Goal: Task Accomplishment & Management: Manage account settings

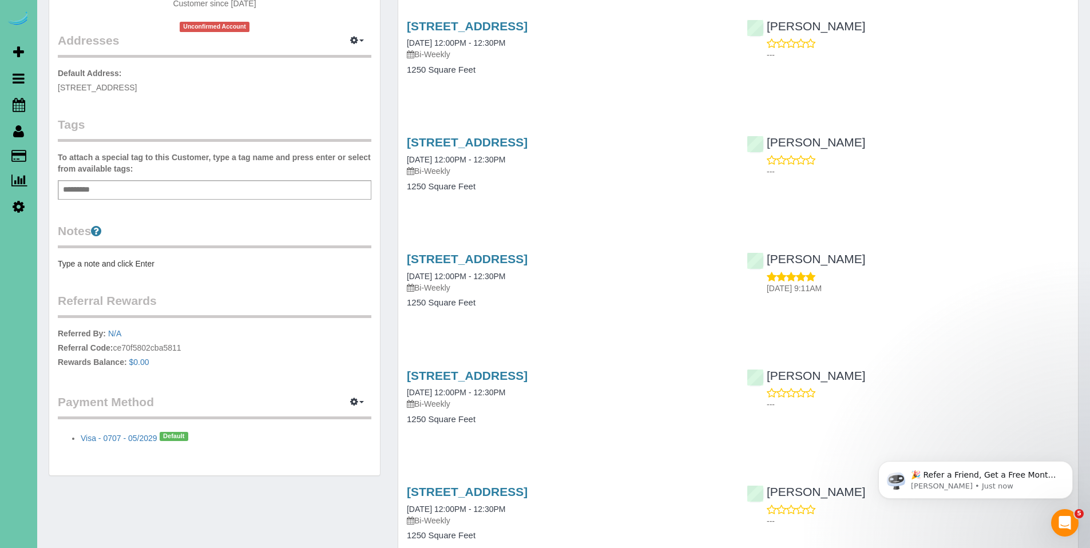
scroll to position [233, 0]
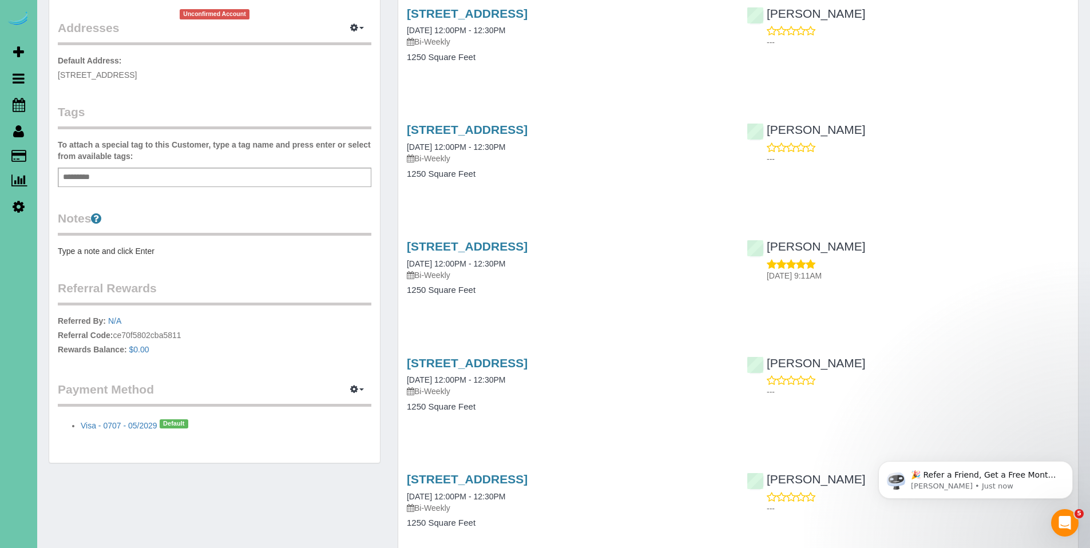
click at [158, 257] on div "Customer Info Edit Contact Info Send Message Email Preferences Special Sales Ta…" at bounding box center [214, 135] width 331 height 653
click at [153, 256] on pre "Type a note and click Enter" at bounding box center [215, 250] width 314 height 11
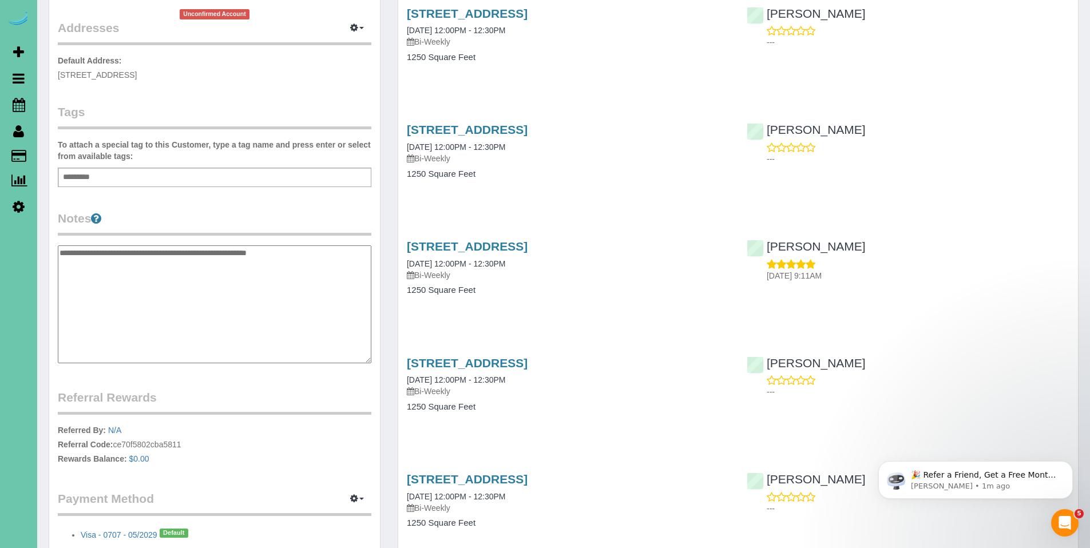
click at [175, 253] on textarea "**********" at bounding box center [215, 304] width 314 height 118
click at [310, 255] on textarea "**********" at bounding box center [215, 304] width 314 height 118
type textarea "**********"
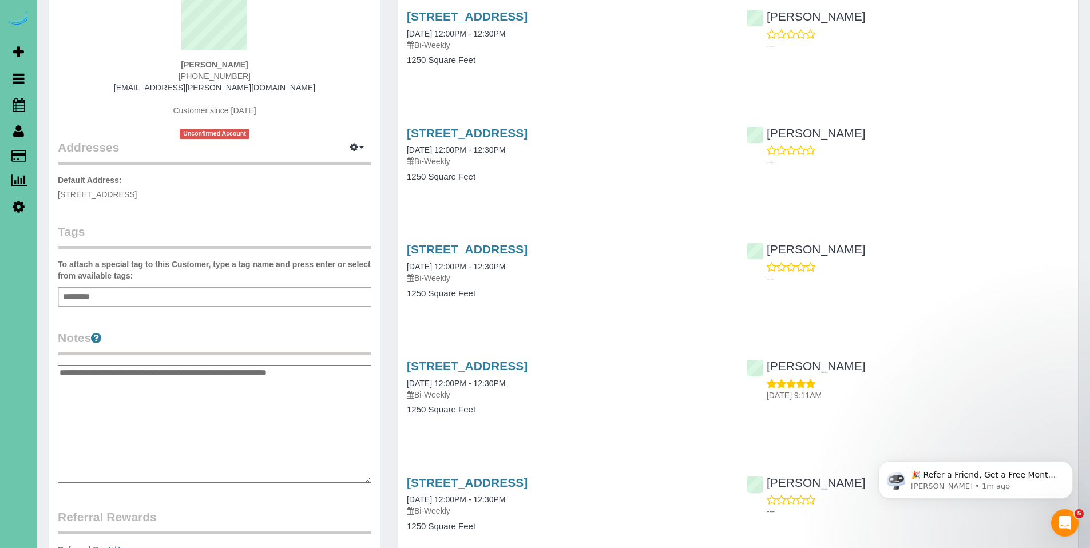
scroll to position [0, 0]
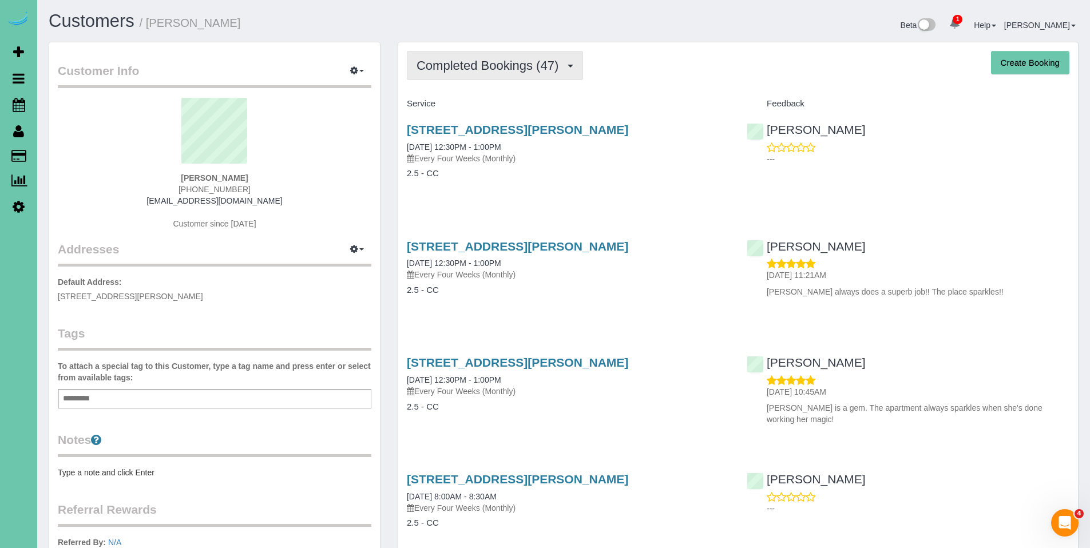
click at [468, 68] on span "Completed Bookings (47)" at bounding box center [491, 65] width 148 height 14
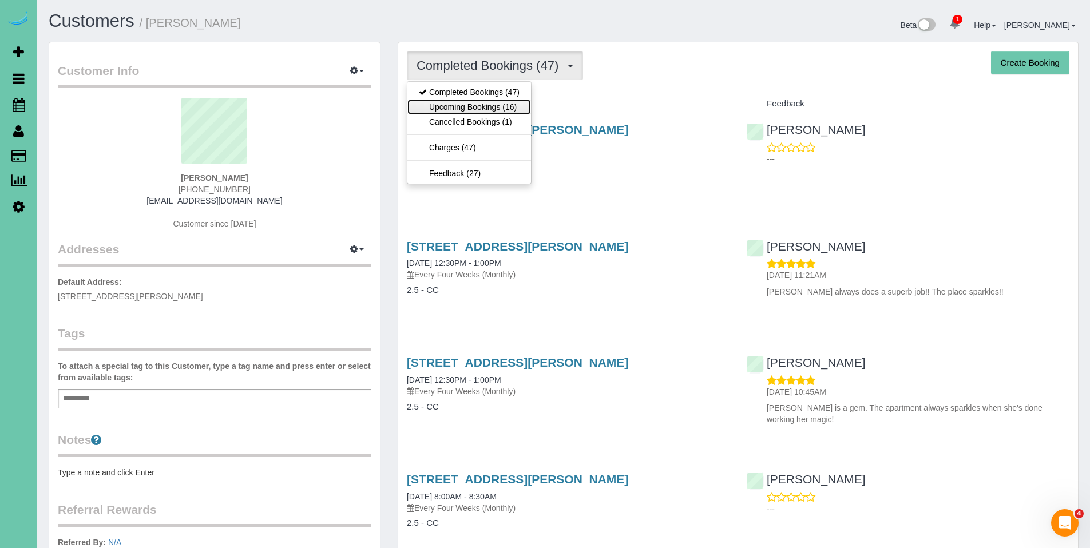
click at [465, 105] on link "Upcoming Bookings (16)" at bounding box center [469, 107] width 124 height 15
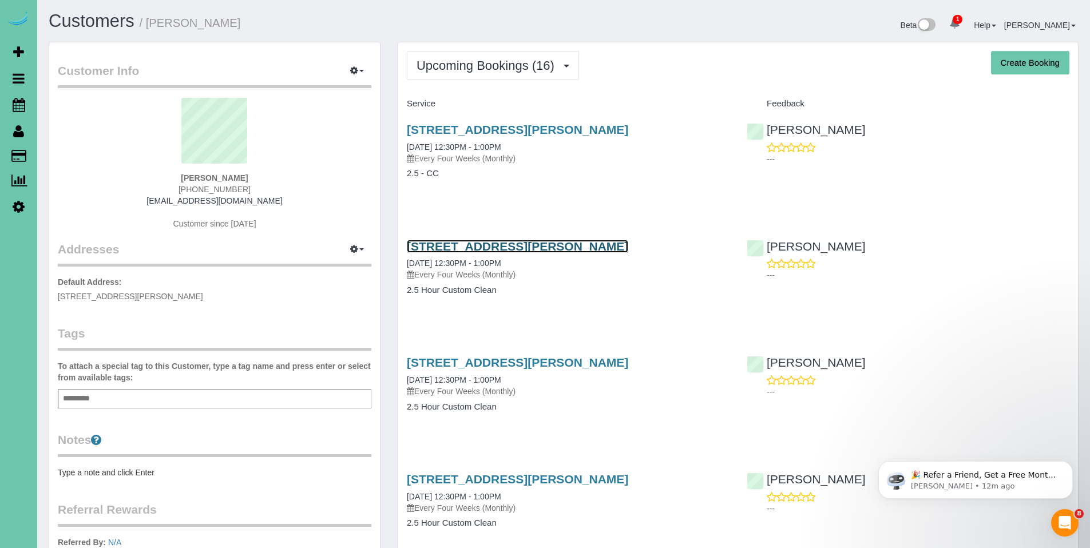
click at [564, 243] on link "13220 Larimore Avenue Apt #163, Omaha, NE 68164" at bounding box center [517, 246] width 221 height 13
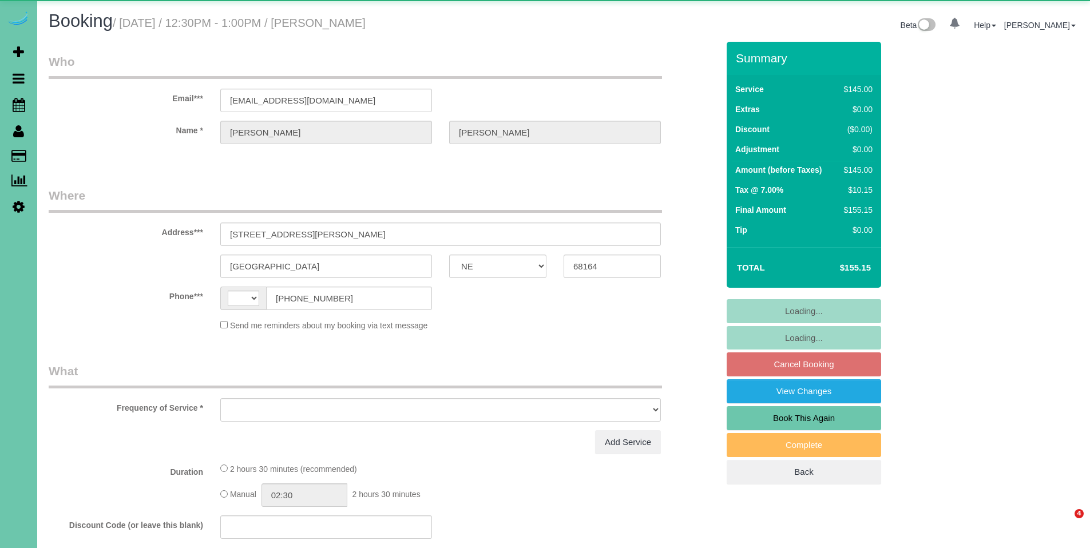
select select "NE"
select select "string:[GEOGRAPHIC_DATA]"
select select "object:626"
select select "string:fspay-58bdc98d-012f-4bed-b113-8c65cc2b0467"
select select "object:645"
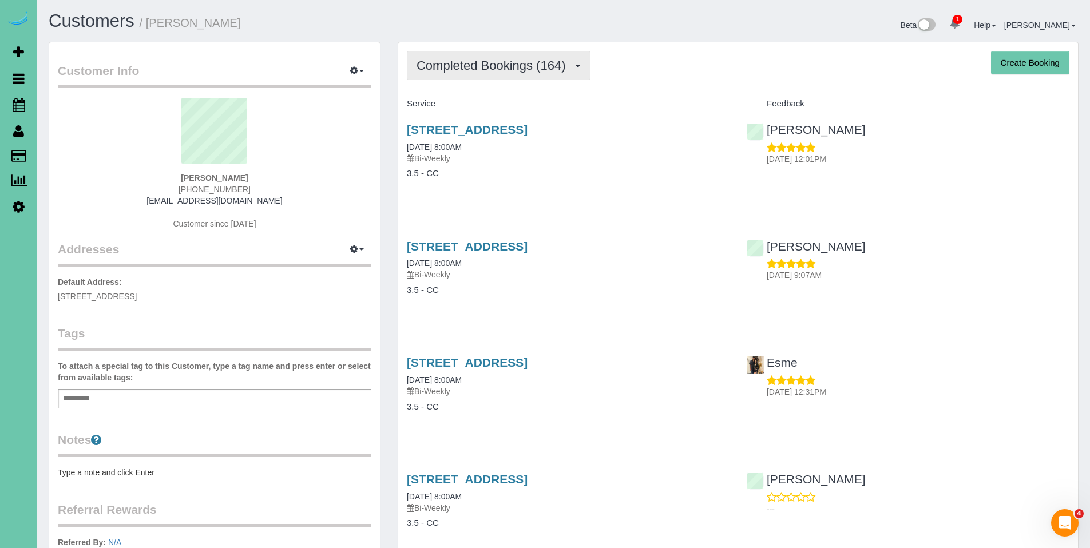
click at [506, 73] on button "Completed Bookings (164)" at bounding box center [499, 65] width 184 height 29
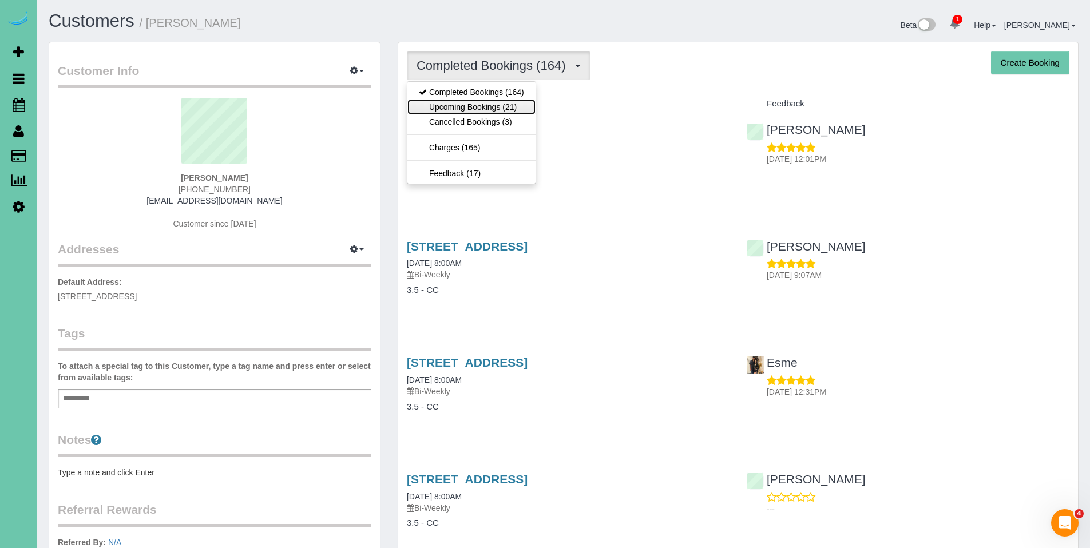
click at [497, 102] on link "Upcoming Bookings (21)" at bounding box center [471, 107] width 128 height 15
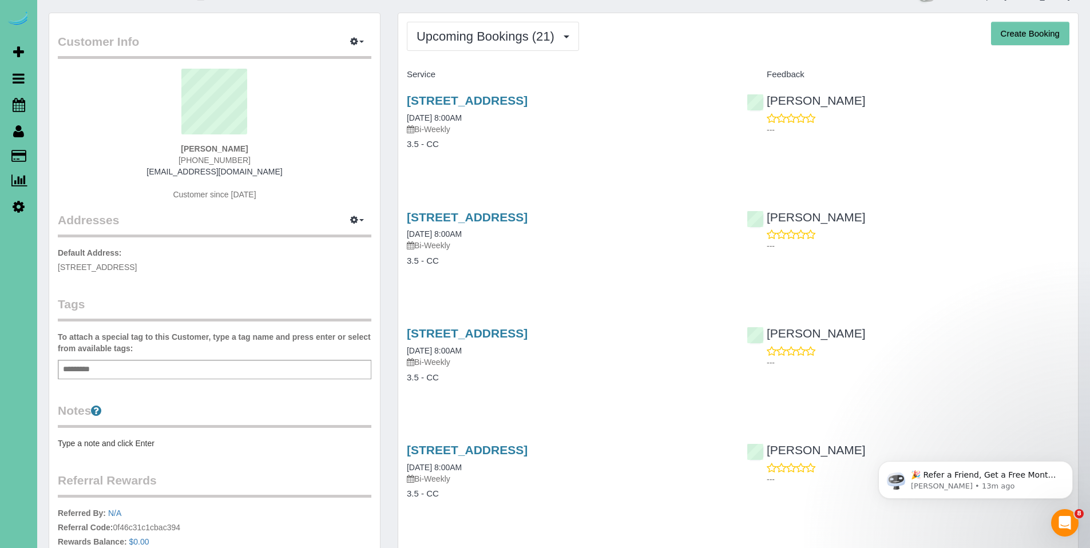
scroll to position [43, 0]
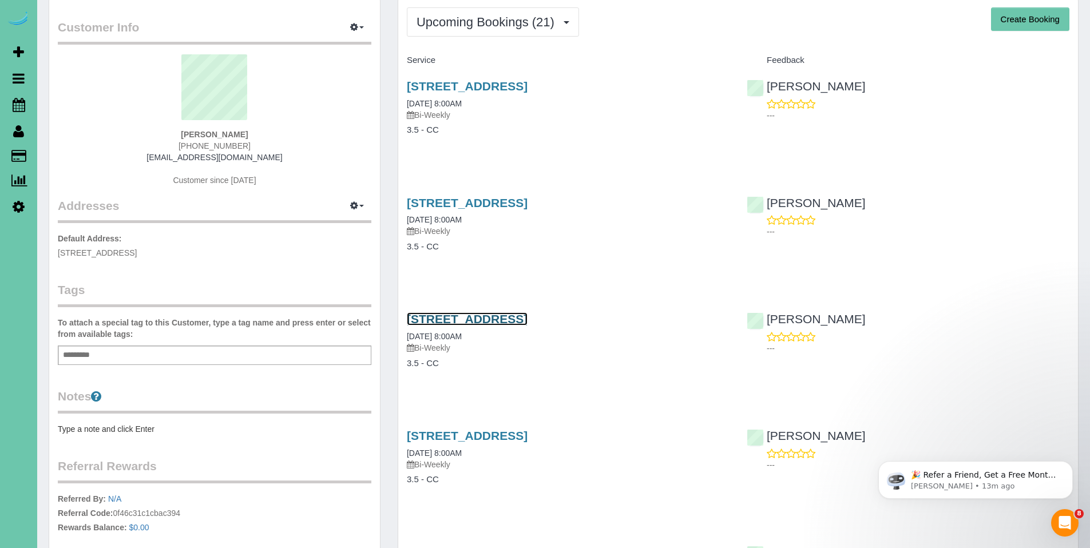
click at [498, 321] on link "1142 N 66th Street, Omaha, NE 68132" at bounding box center [467, 318] width 121 height 13
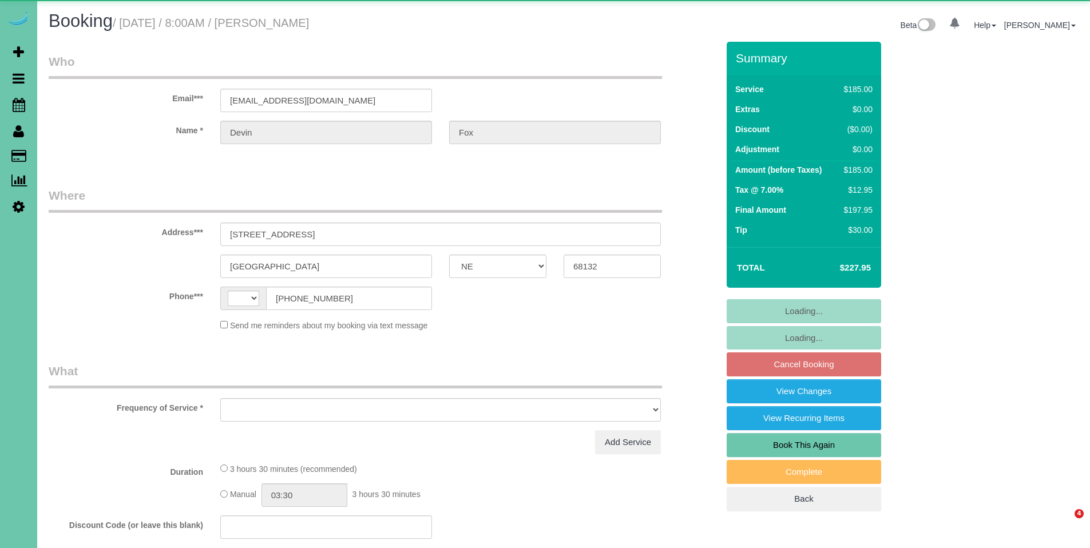
select select "NE"
select select "string:[GEOGRAPHIC_DATA]"
select select "object:628"
select select "string:fspay-3accb89b-d2dd-42d5-9759-57bda54188af"
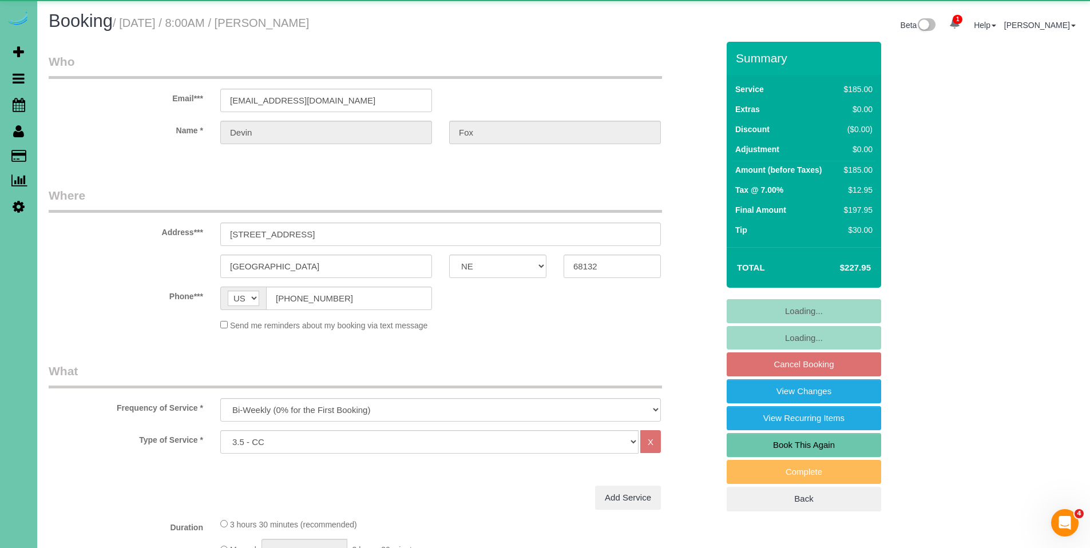
select select "object:715"
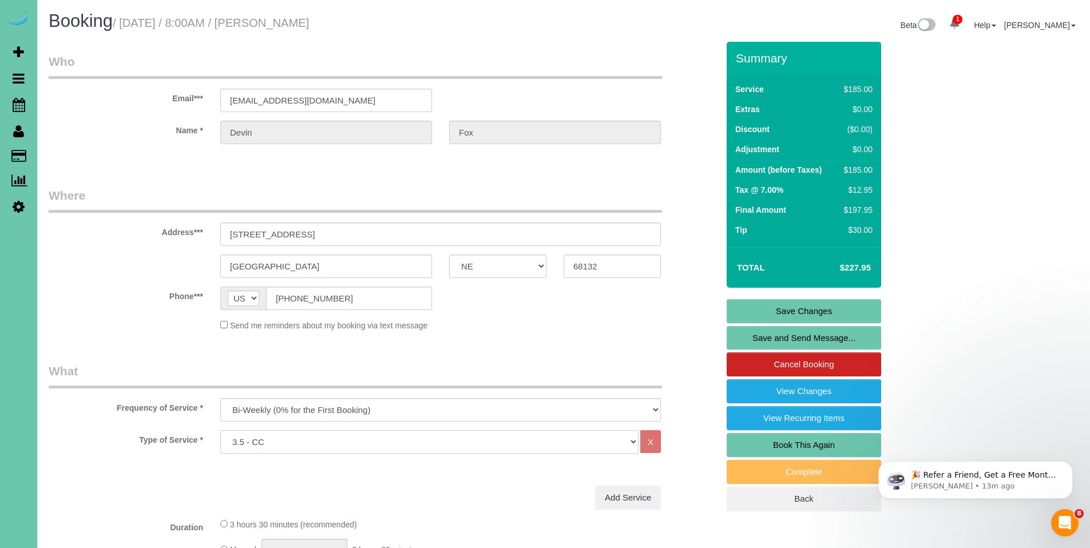
click at [391, 446] on select "Hourly 2.5 Hour Custom Clean 3.5 Hour Custom Clean commercial 1000 Square Feet …" at bounding box center [429, 441] width 418 height 23
select select "160"
click at [220, 430] on select "Hourly 2.5 Hour Custom Clean 3.5 Hour Custom Clean commercial 1000 Square Feet …" at bounding box center [429, 441] width 418 height 23
click at [820, 307] on link "Save Changes" at bounding box center [804, 311] width 154 height 24
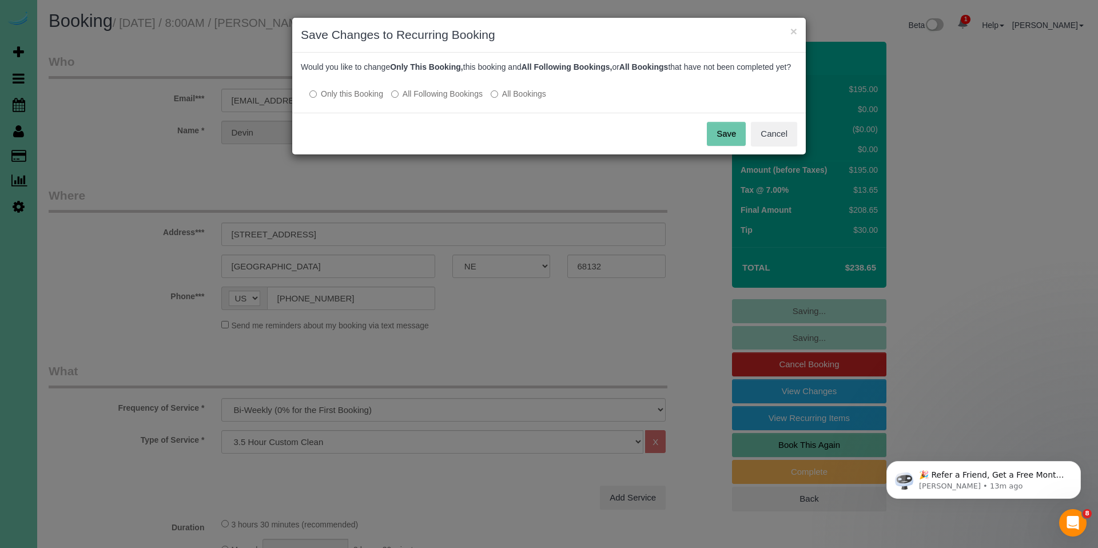
click at [444, 100] on label "All Following Bookings" at bounding box center [437, 93] width 92 height 11
click at [725, 146] on button "Save" at bounding box center [726, 134] width 39 height 24
